Goal: Contribute content: Contribute content

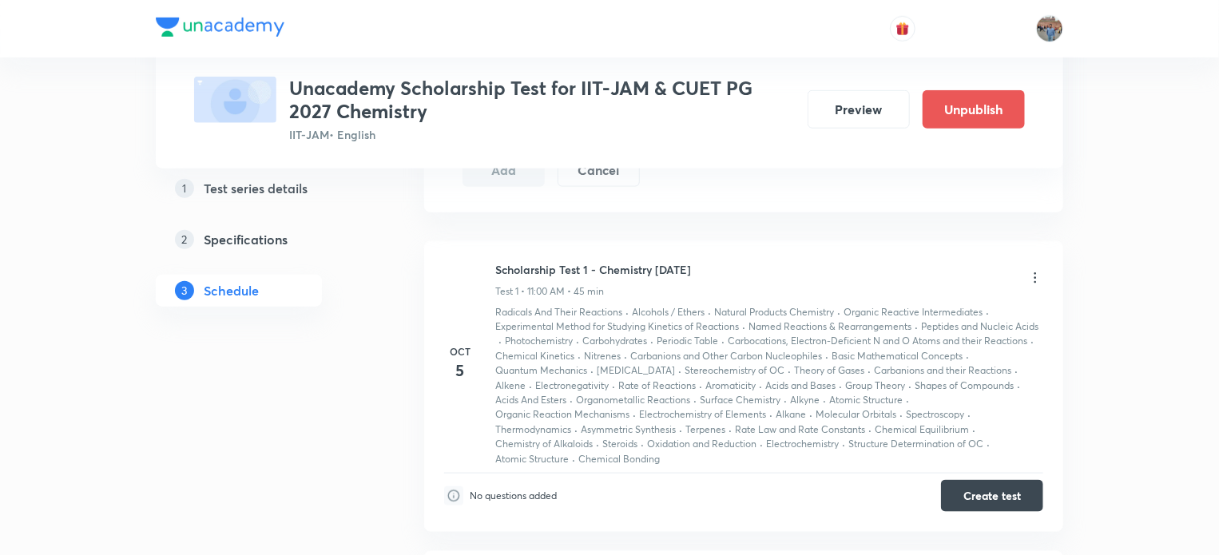
scroll to position [737, 0]
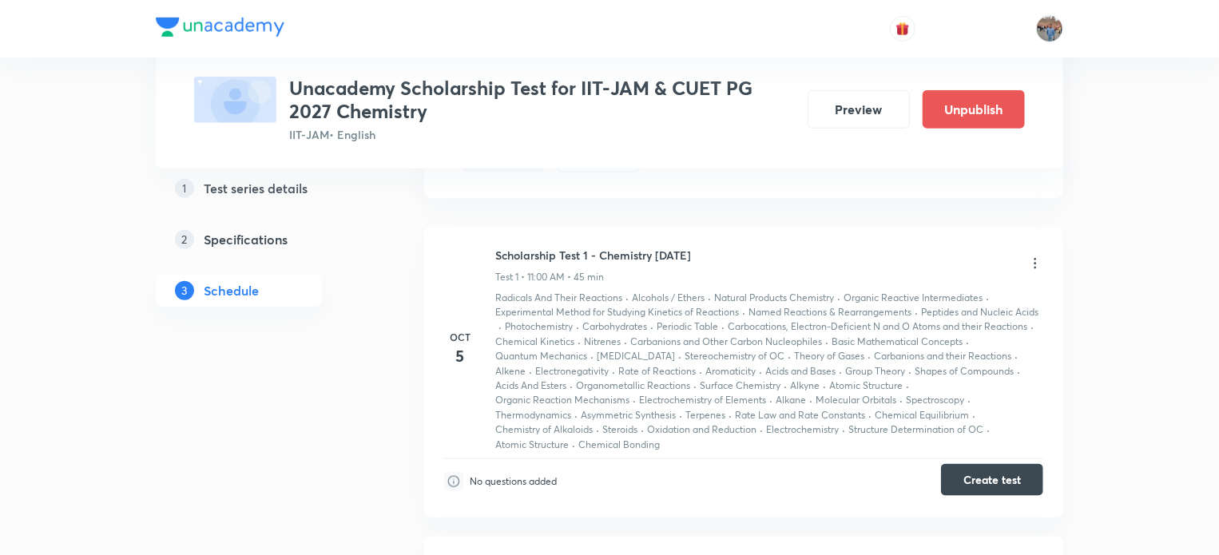
click at [984, 479] on button "Create test" at bounding box center [992, 480] width 102 height 32
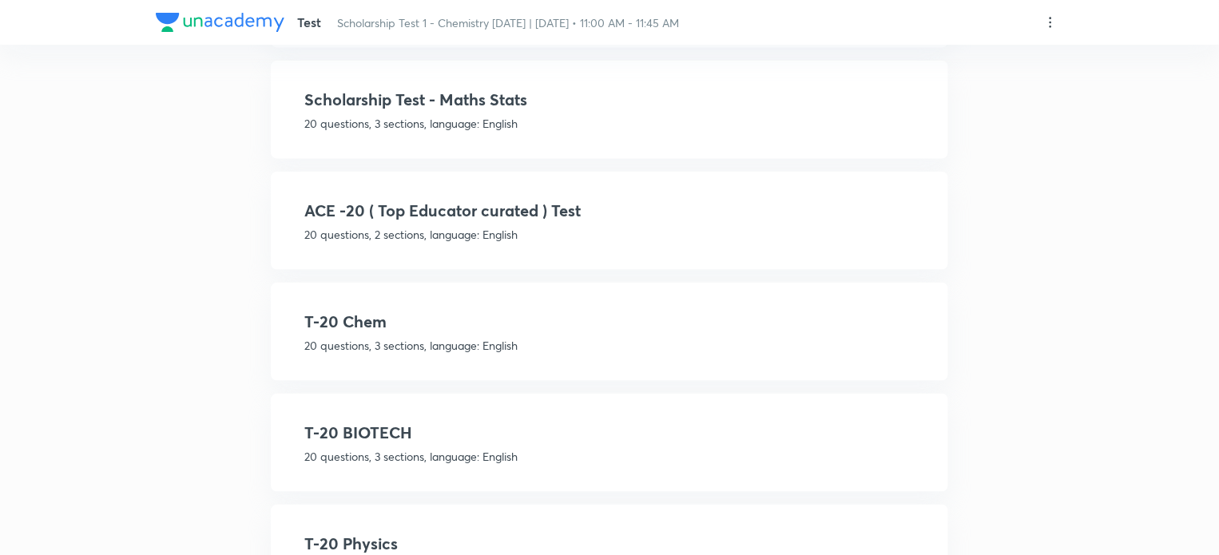
scroll to position [905, 0]
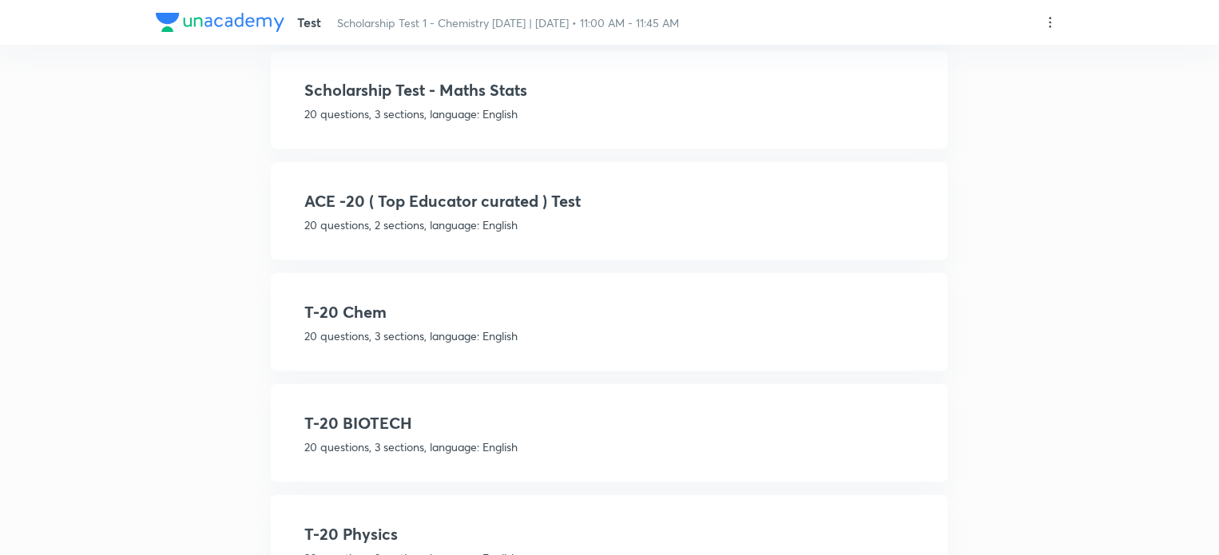
click at [365, 320] on div "T-20 Chem 20 questions, 3 sections, language: English" at bounding box center [609, 322] width 610 height 44
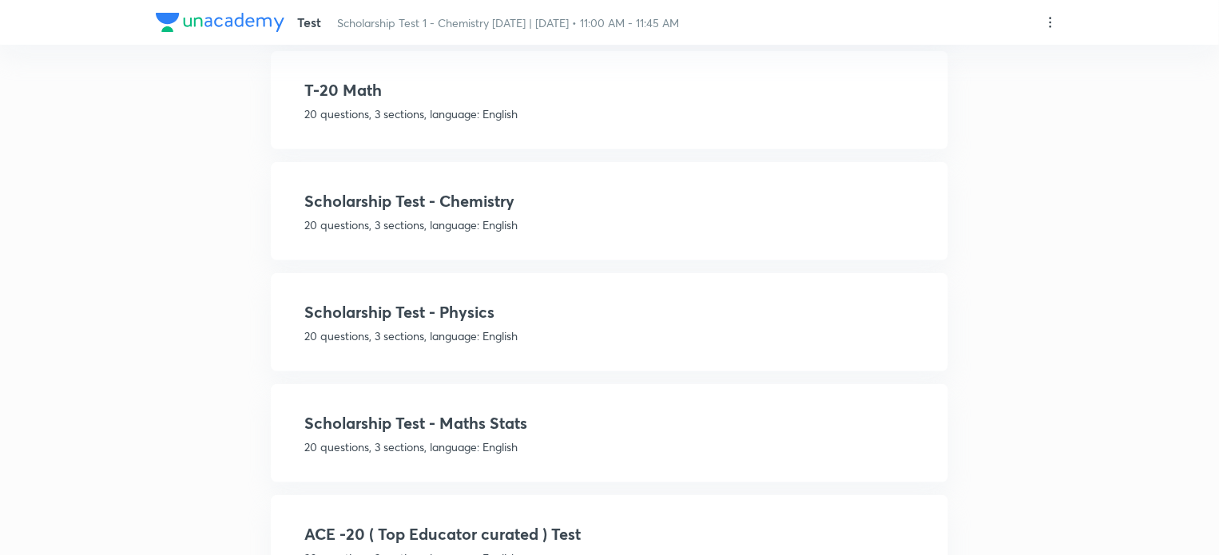
scroll to position [332, 0]
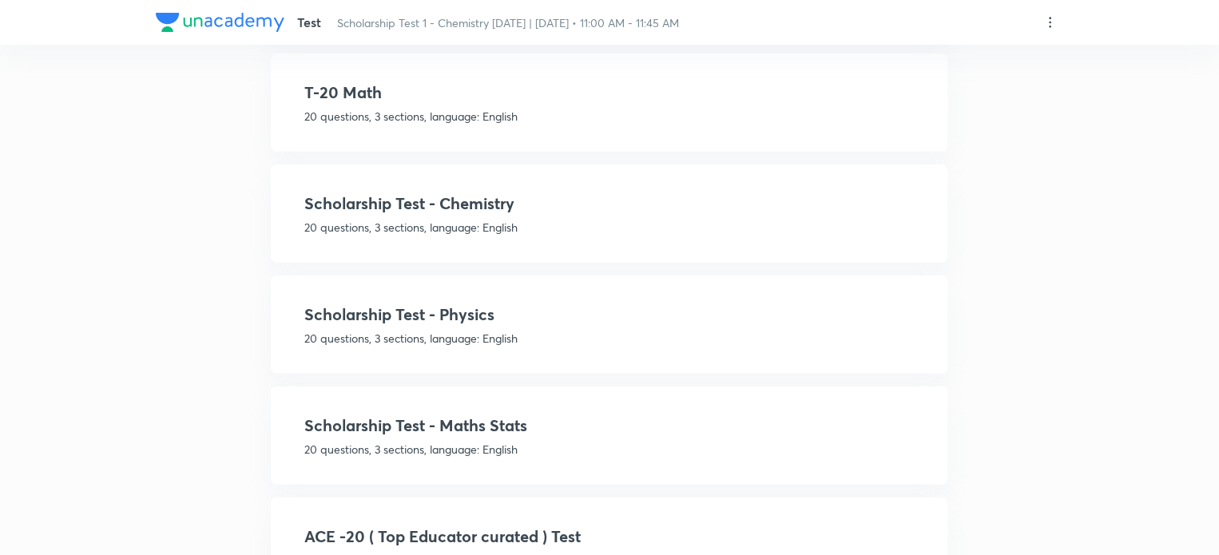
click at [420, 211] on h4 "Scholarship Test - Chemistry" at bounding box center [609, 204] width 610 height 24
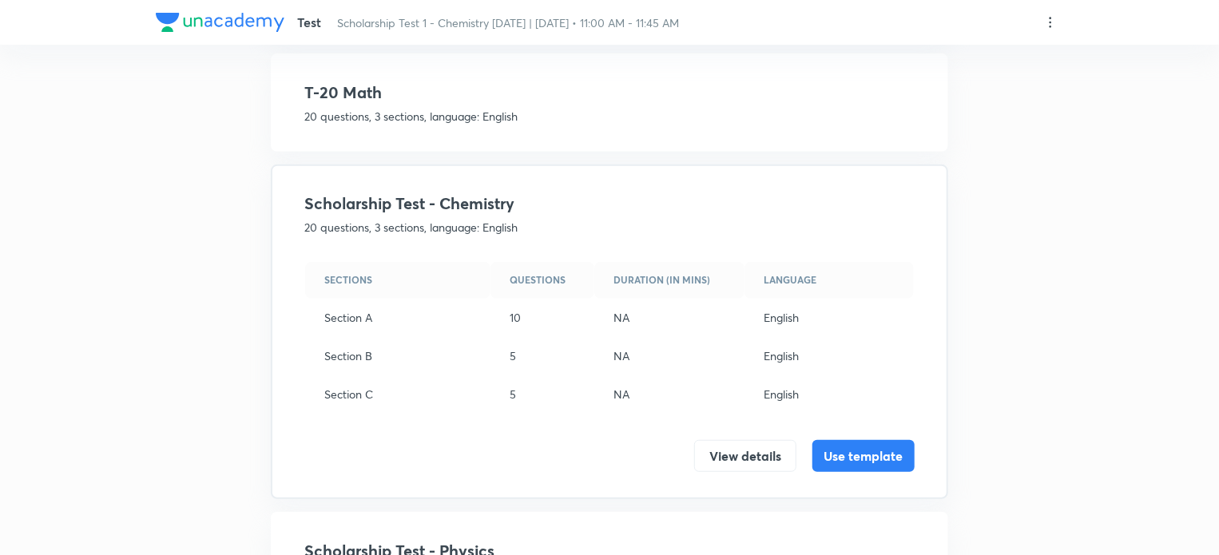
scroll to position [759, 0]
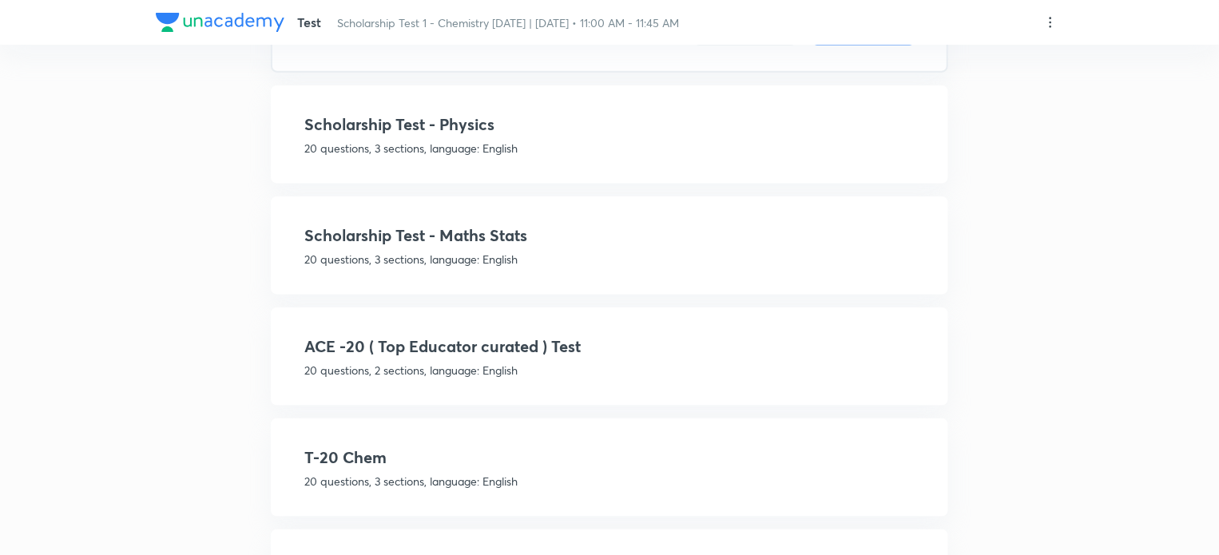
click at [369, 461] on h4 "T-20 Chem" at bounding box center [609, 458] width 610 height 24
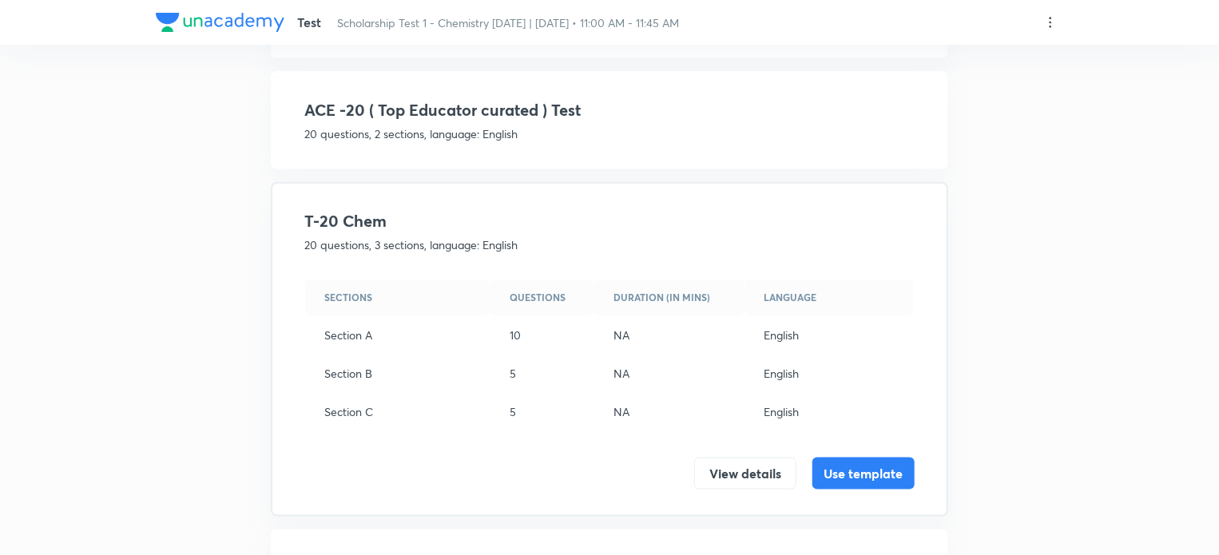
scroll to position [332, 0]
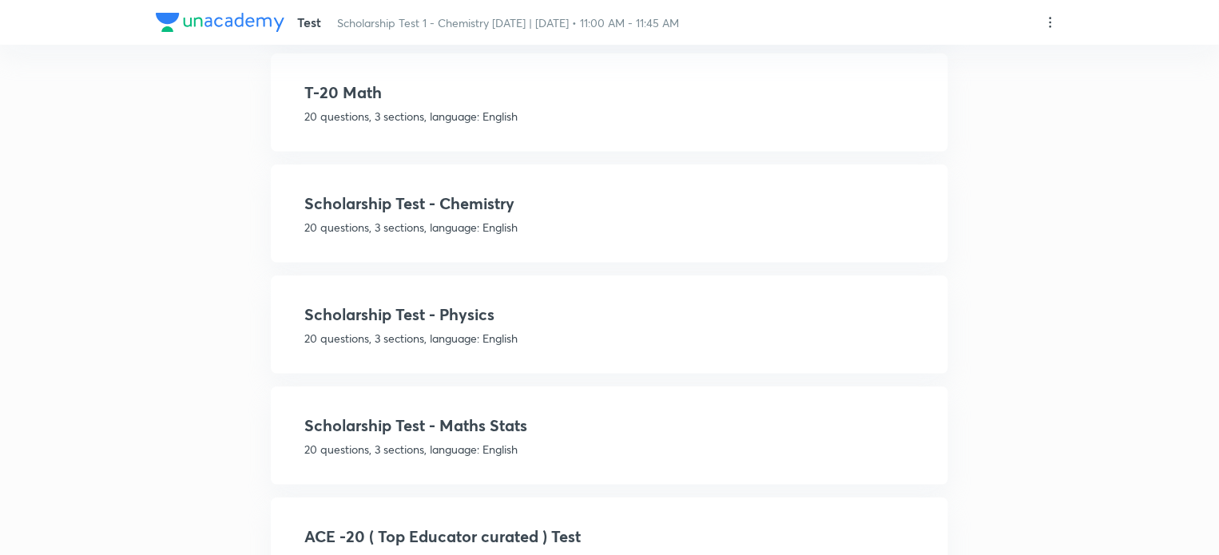
click at [412, 204] on h4 "Scholarship Test - Chemistry" at bounding box center [609, 204] width 610 height 24
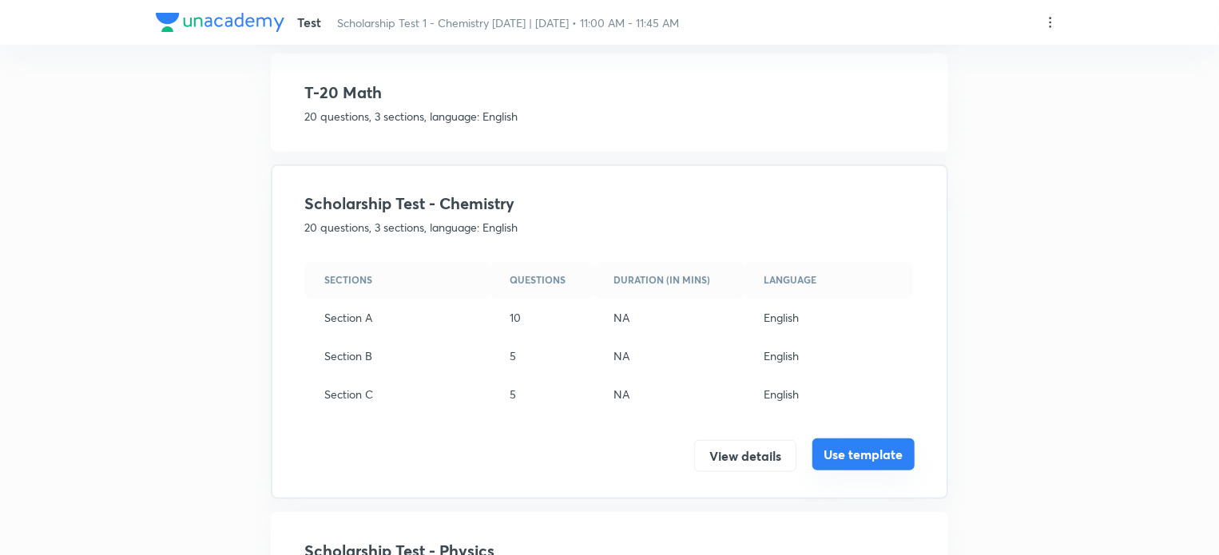
click at [853, 453] on button "Use template" at bounding box center [864, 455] width 102 height 32
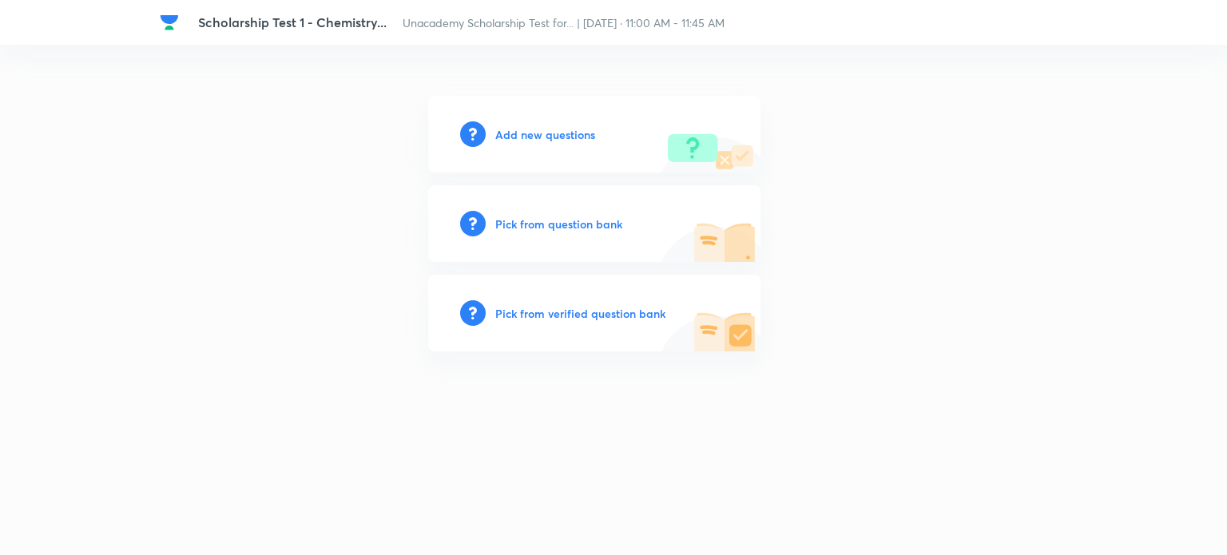
click at [523, 138] on h6 "Add new questions" at bounding box center [545, 134] width 100 height 17
